Goal: Task Accomplishment & Management: Complete application form

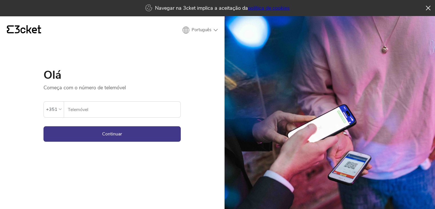
click at [40, 29] on icon "{' '}" at bounding box center [24, 29] width 34 height 9
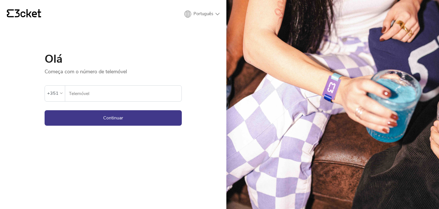
click at [149, 102] on form "Ocorreu um erro. Se o erro persistir, entrar em contato com o suporte. +351 Tel…" at bounding box center [113, 100] width 137 height 51
click at [144, 96] on input "Telemóvel" at bounding box center [125, 93] width 113 height 16
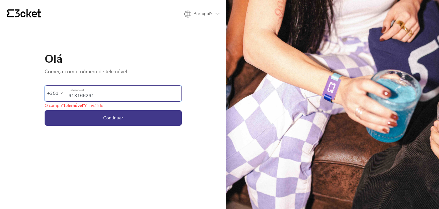
type input "913166291"
click at [45, 110] on button "Continuar" at bounding box center [113, 117] width 137 height 15
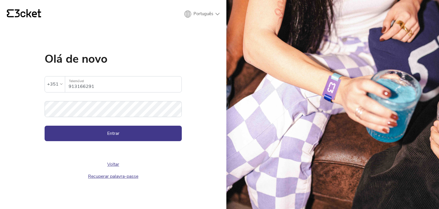
click at [93, 99] on form "A palavra-passe inserida é inválida +351 913166291 Telemóvel Palavra-passe Entr…" at bounding box center [113, 103] width 137 height 76
